Goal: Task Accomplishment & Management: Use online tool/utility

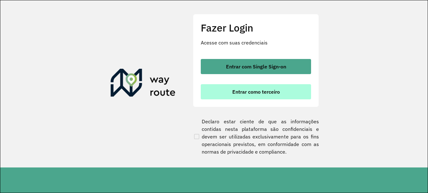
click at [276, 94] on span "Entrar como terceiro" at bounding box center [256, 91] width 48 height 5
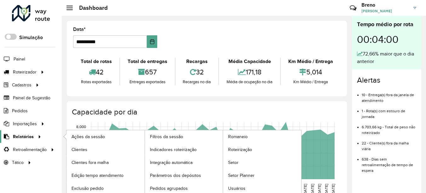
click at [35, 140] on link "Relatórios" at bounding box center [21, 136] width 43 height 13
click at [198, 147] on span "Indicadores roteirização" at bounding box center [174, 149] width 49 height 7
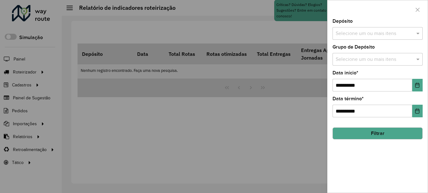
click at [370, 36] on input "text" at bounding box center [374, 34] width 81 height 8
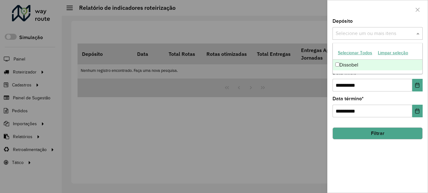
click at [363, 66] on div "Dissobel" at bounding box center [378, 65] width 90 height 11
click at [418, 8] on icon "button" at bounding box center [417, 9] width 5 height 5
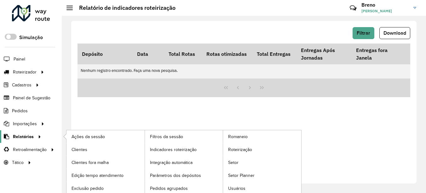
click at [19, 135] on span "Relatórios" at bounding box center [23, 136] width 21 height 7
click at [29, 136] on span "Relatórios" at bounding box center [23, 136] width 21 height 7
click at [172, 149] on span "Indicadores roteirização" at bounding box center [174, 149] width 49 height 7
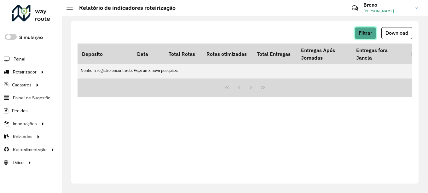
click at [367, 34] on span "Filtrar" at bounding box center [366, 32] width 14 height 5
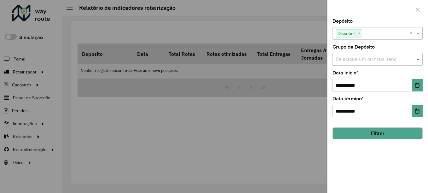
click at [417, 59] on span at bounding box center [419, 59] width 8 height 8
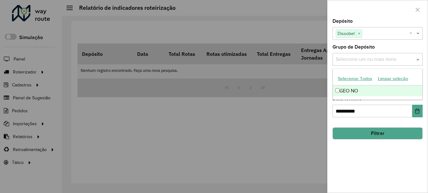
click at [408, 86] on div "GEO NO" at bounding box center [378, 90] width 90 height 11
click at [419, 55] on div "Selecione um ou mais itens GEO NO × ×" at bounding box center [377, 59] width 90 height 13
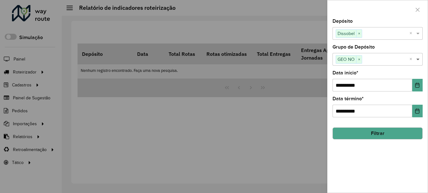
drag, startPoint x: 419, startPoint y: 61, endPoint x: 419, endPoint y: 79, distance: 18.0
click at [419, 61] on span at bounding box center [419, 59] width 8 height 8
click at [419, 90] on button "Choose Date" at bounding box center [417, 85] width 10 height 13
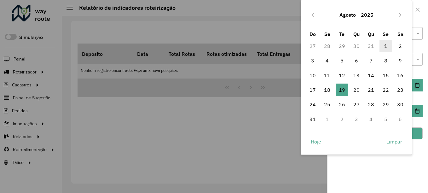
click at [383, 46] on span "1" at bounding box center [385, 46] width 13 height 13
type input "**********"
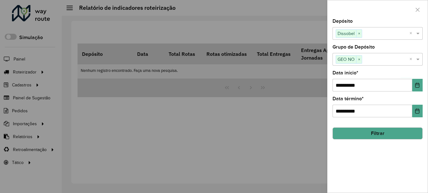
click at [381, 133] on button "Filtrar" at bounding box center [377, 133] width 90 height 12
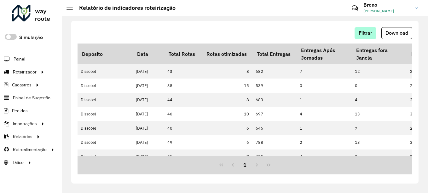
click at [370, 28] on div "Filtrar Download Depósito Data Total Rotas Rotas otimizadas Total Entregas Entr…" at bounding box center [244, 102] width 347 height 163
click at [396, 30] on button "Download" at bounding box center [396, 33] width 31 height 12
